Goal: Task Accomplishment & Management: Manage account settings

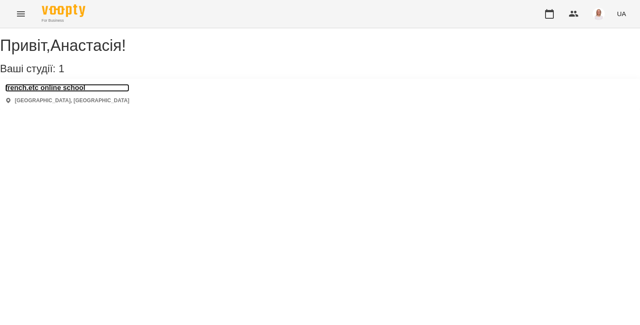
click at [83, 92] on h3 "french.etc online school" at bounding box center [67, 88] width 124 height 8
click at [49, 92] on h3 "french.etc online school" at bounding box center [67, 88] width 124 height 8
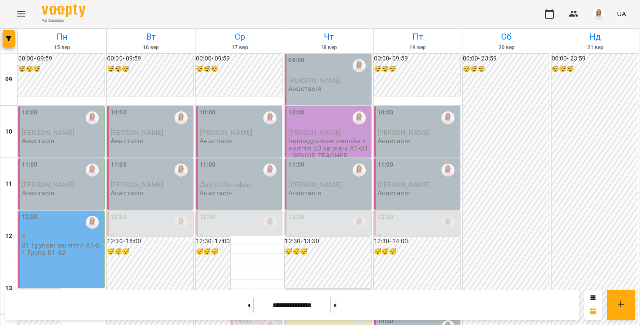
scroll to position [19, 0]
click at [47, 213] on div "12:00" at bounding box center [62, 223] width 81 height 20
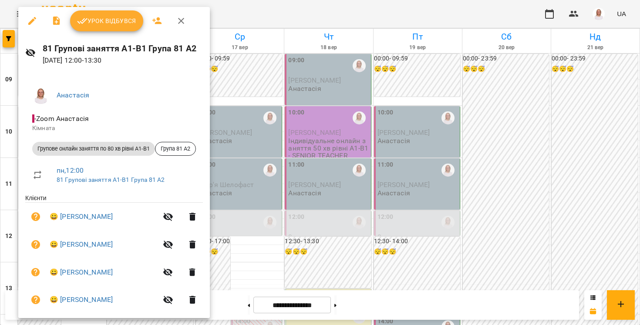
scroll to position [38, 0]
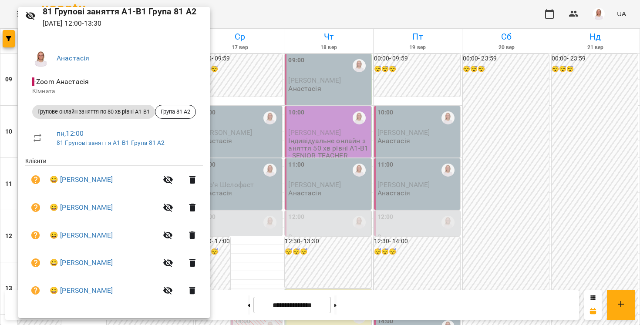
click at [9, 261] on div at bounding box center [320, 162] width 640 height 325
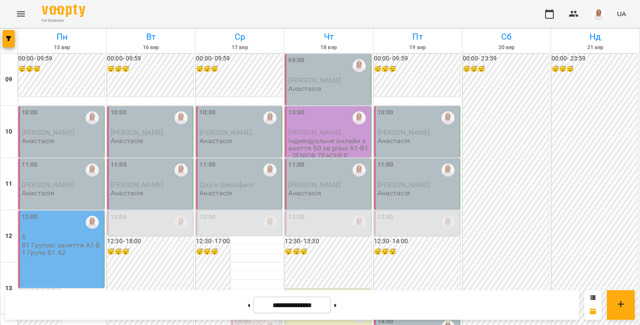
click at [56, 300] on div "**********" at bounding box center [292, 305] width 574 height 30
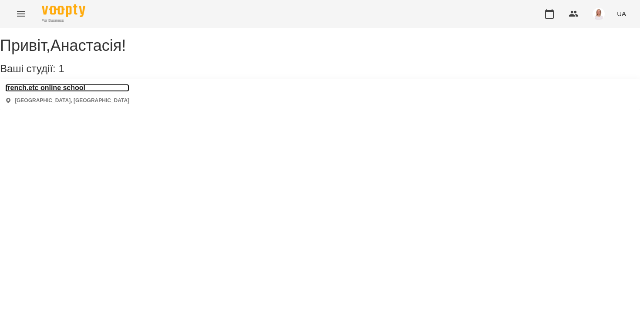
click at [49, 92] on h3 "french.etc online school" at bounding box center [67, 88] width 124 height 8
